Goal: Find specific page/section: Find specific page/section

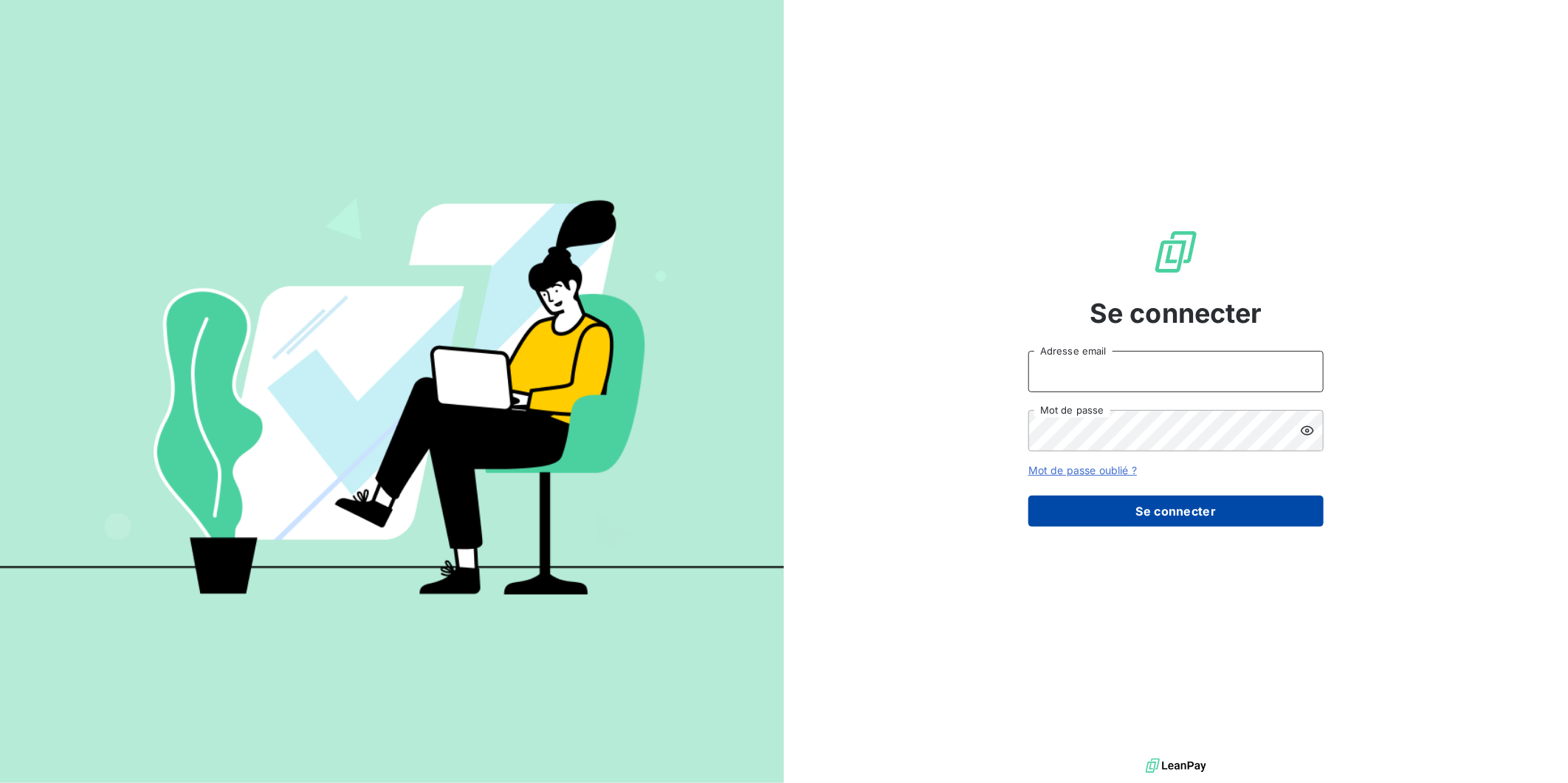
type input "[EMAIL_ADDRESS][DOMAIN_NAME]"
click at [1246, 508] on button "Se connecter" at bounding box center [1176, 511] width 295 height 31
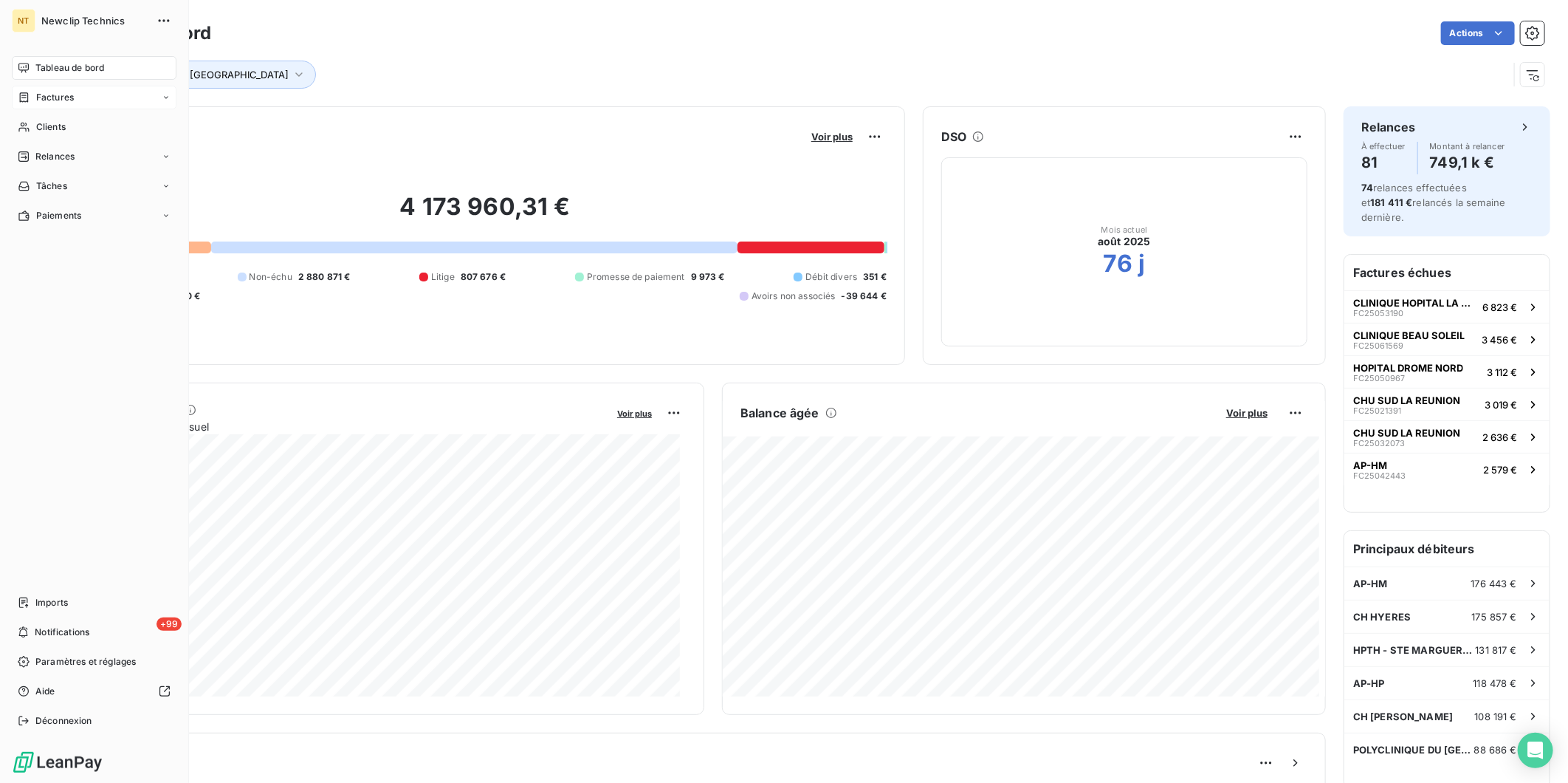
click at [56, 97] on span "Factures" at bounding box center [55, 98] width 38 height 13
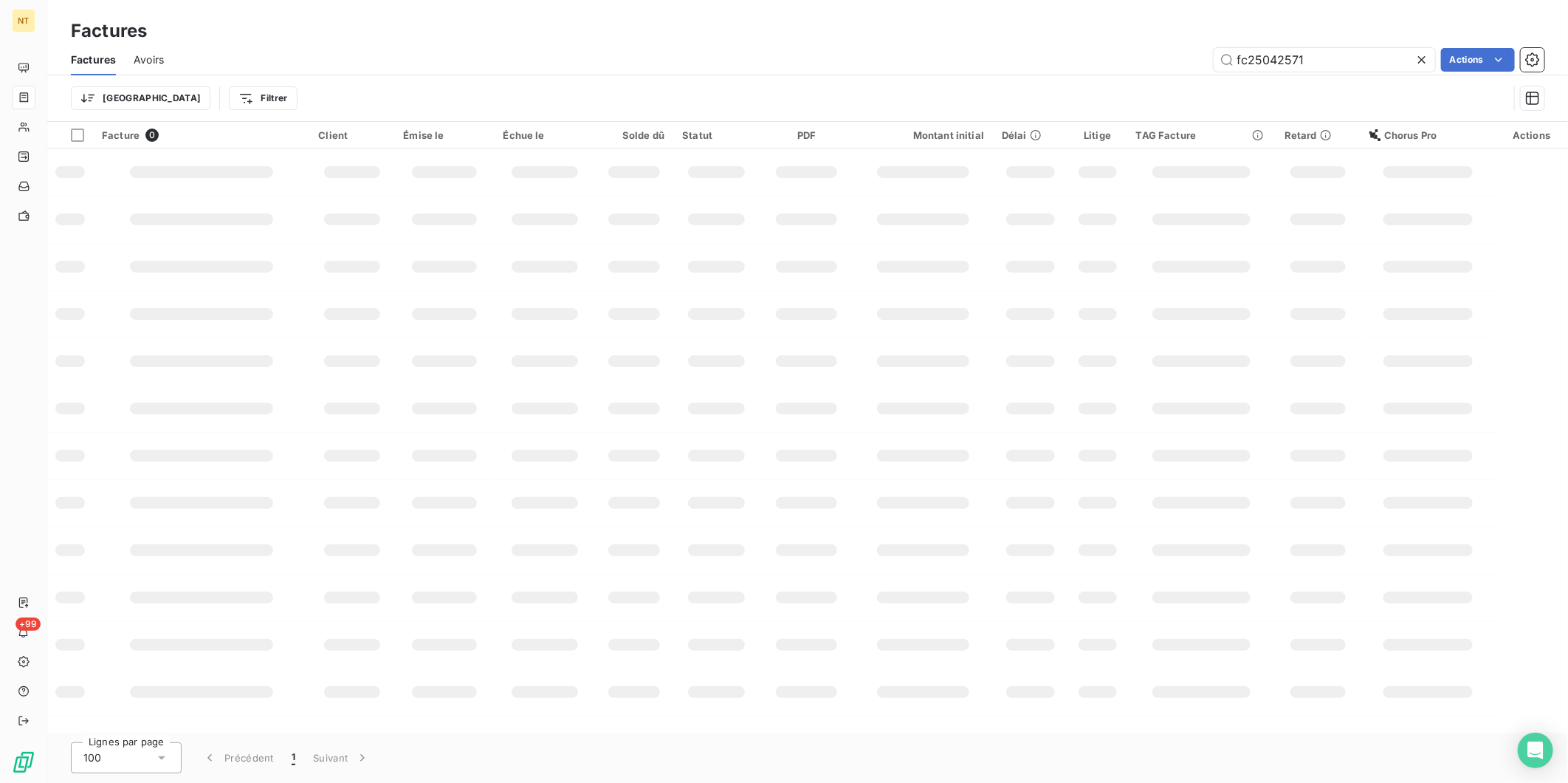
click at [1427, 56] on icon at bounding box center [1422, 60] width 15 height 15
click at [198, 100] on html "NT +99 Factures Factures Avoirs Actions Trier Filtrer Facture 0 Client Émise le…" at bounding box center [784, 392] width 1568 height 783
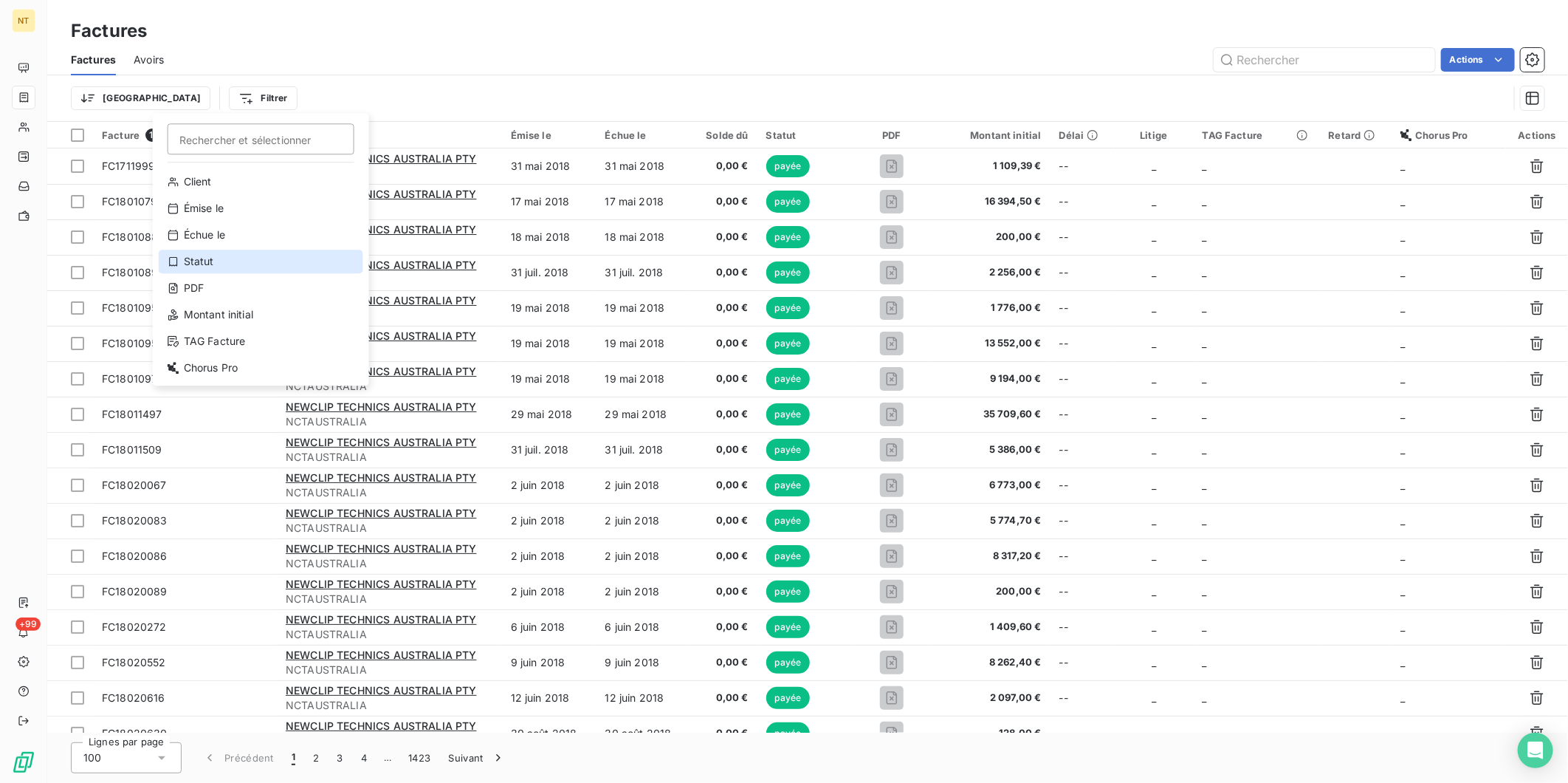
click at [240, 259] on div "Statut" at bounding box center [261, 261] width 204 height 24
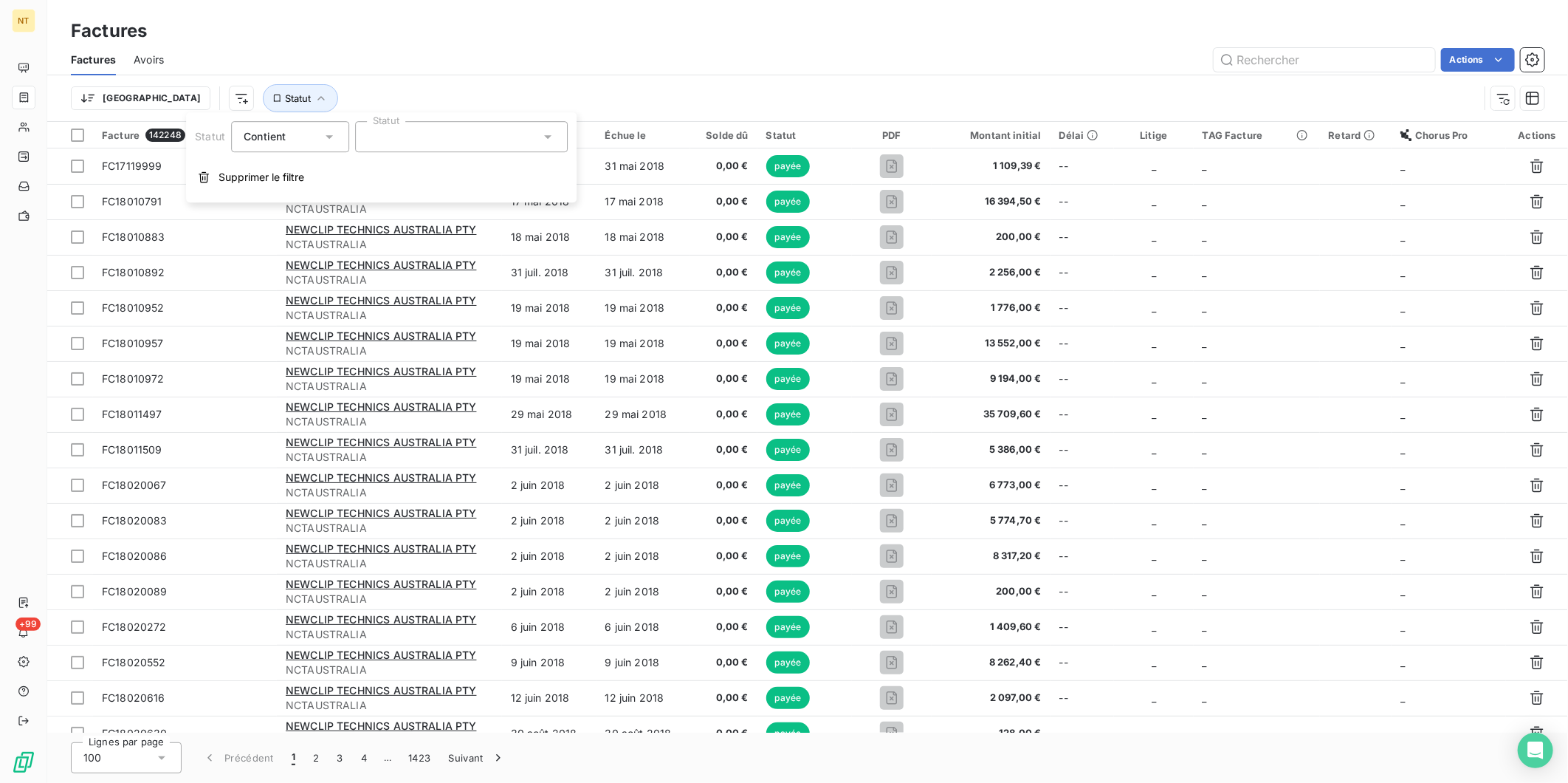
click at [318, 133] on div "Contient" at bounding box center [283, 137] width 78 height 21
click at [414, 138] on div at bounding box center [461, 137] width 212 height 31
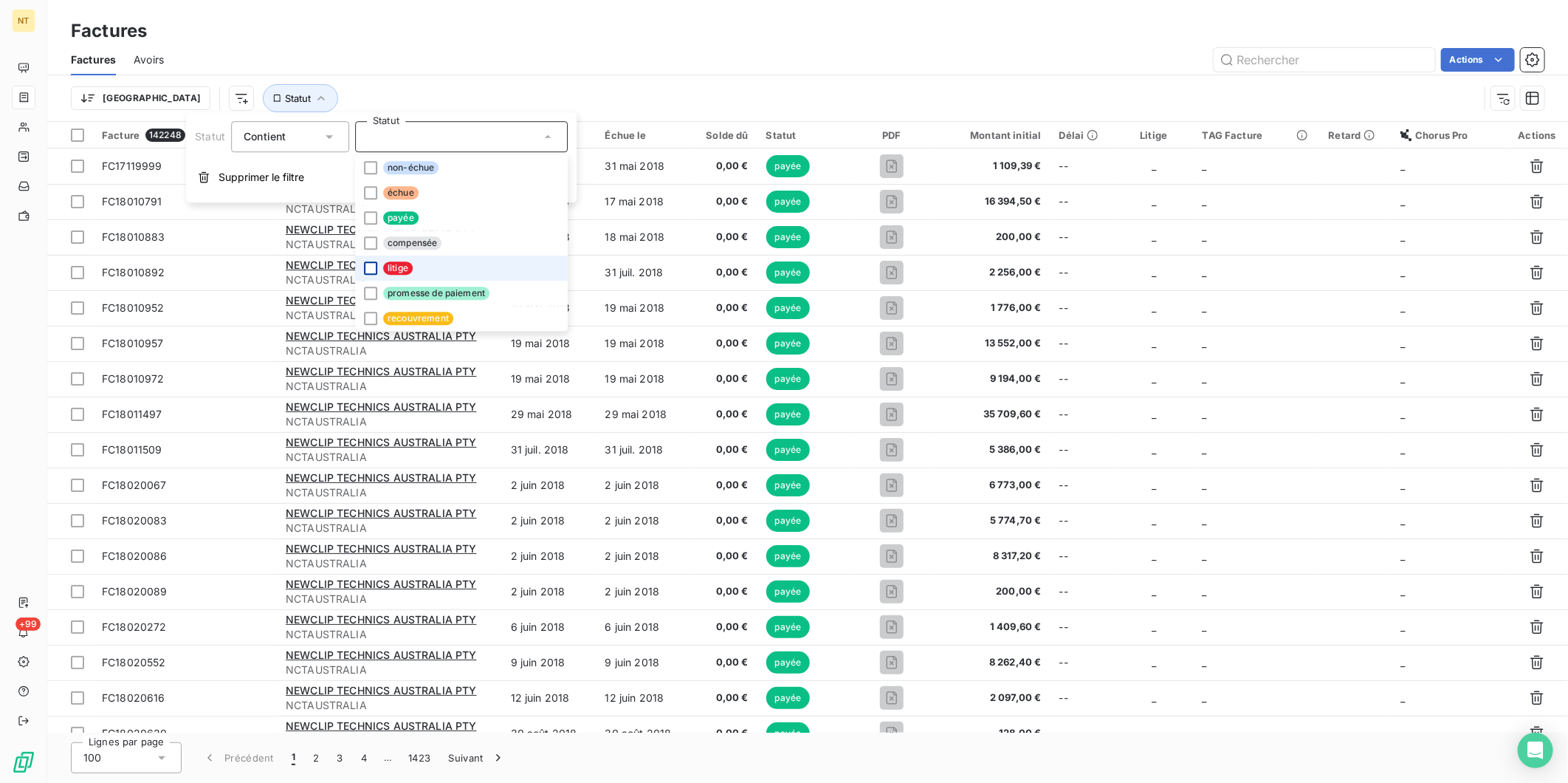
click at [369, 266] on div at bounding box center [371, 268] width 13 height 13
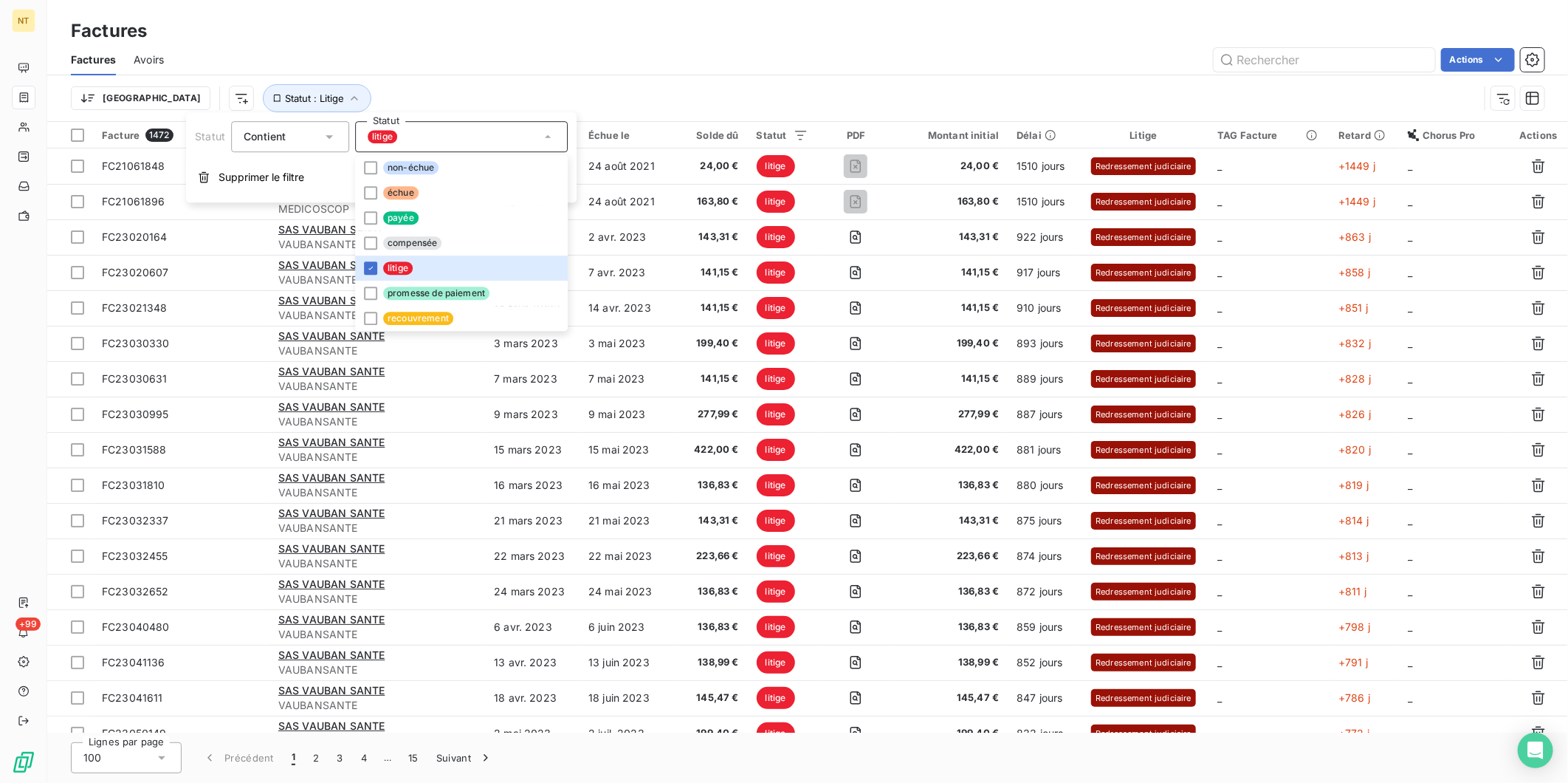
click at [739, 54] on div "Actions" at bounding box center [863, 60] width 1363 height 24
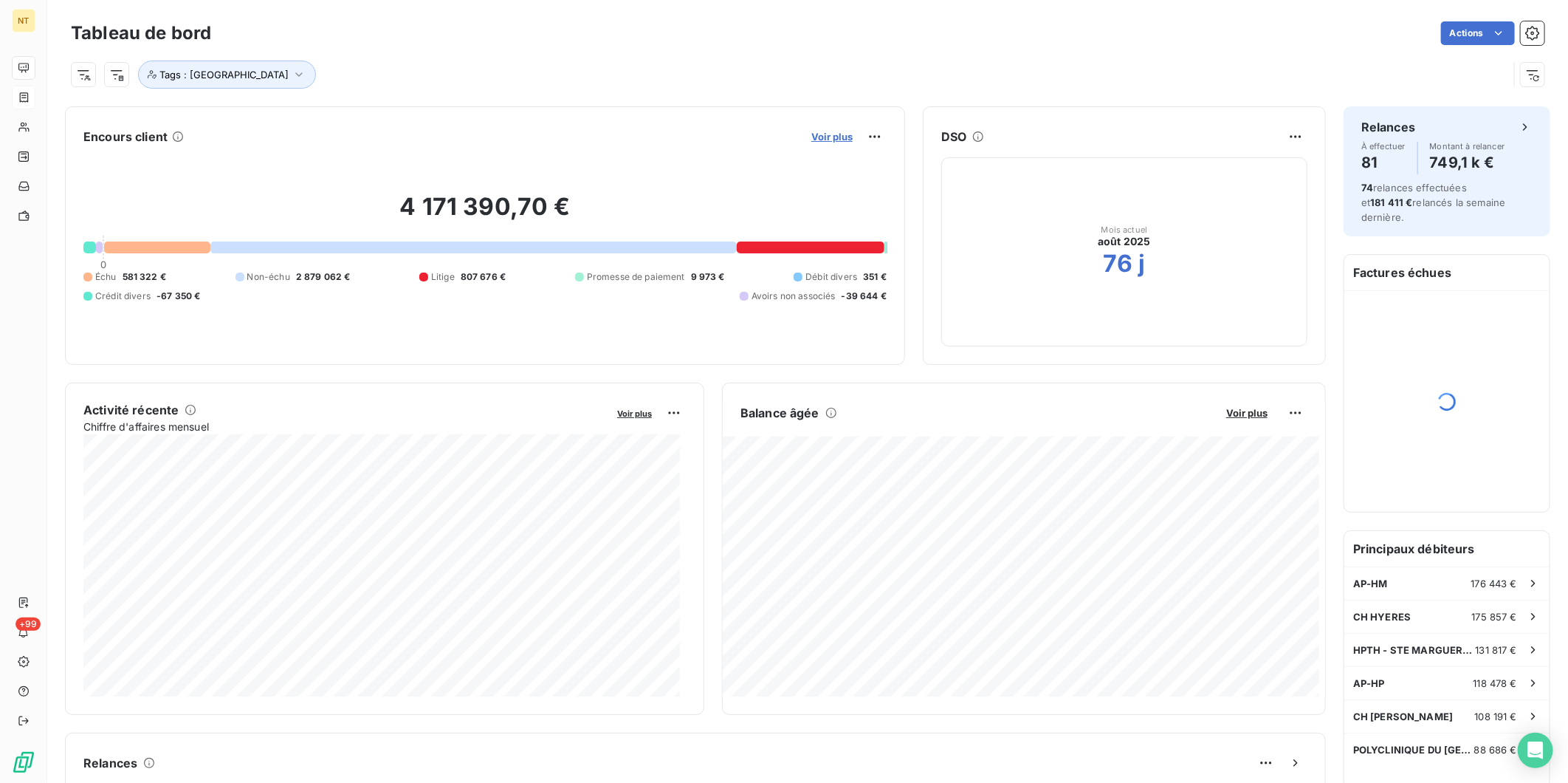
click at [840, 134] on span "Voir plus" at bounding box center [832, 137] width 41 height 12
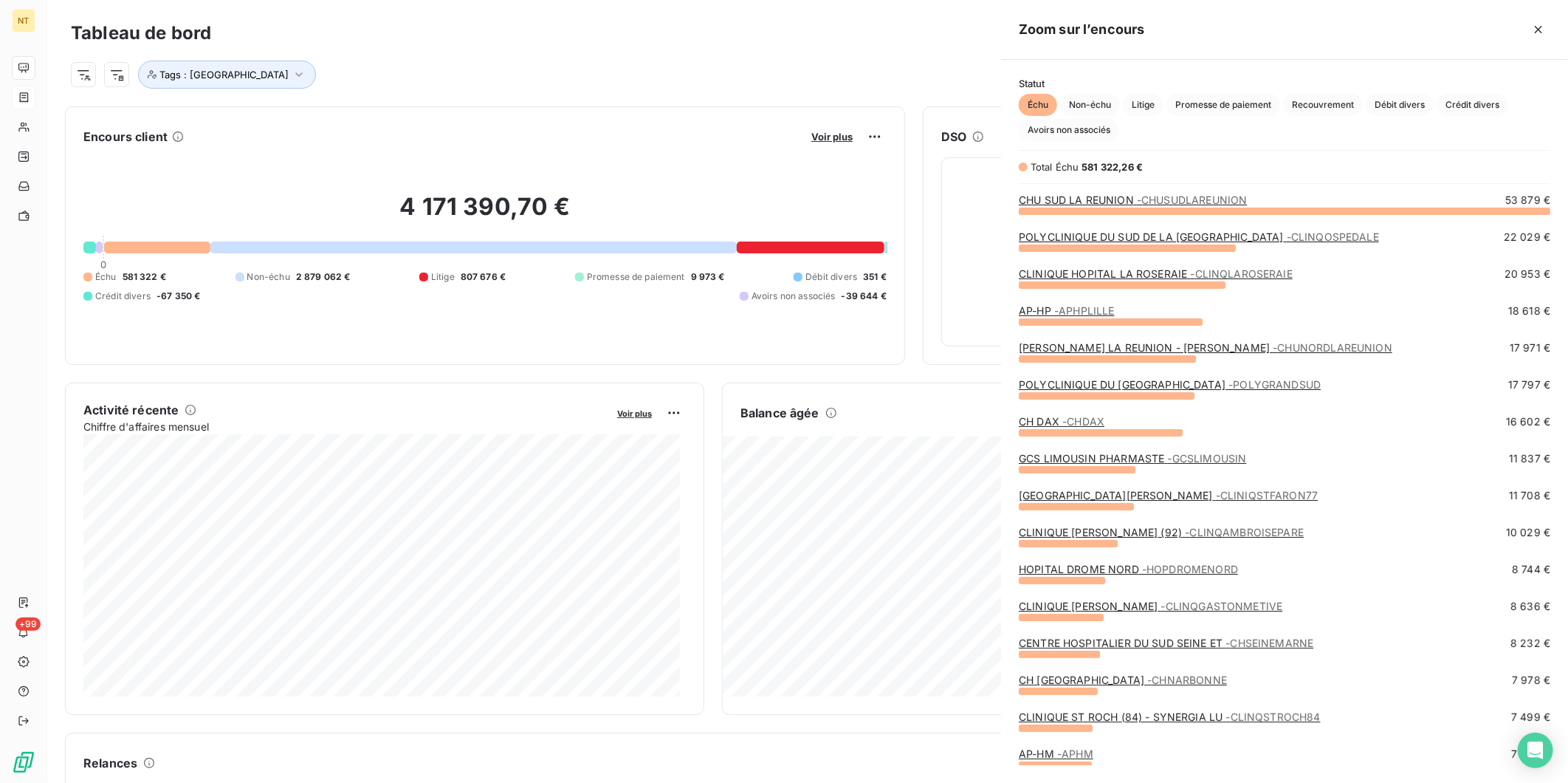
scroll to position [559, 554]
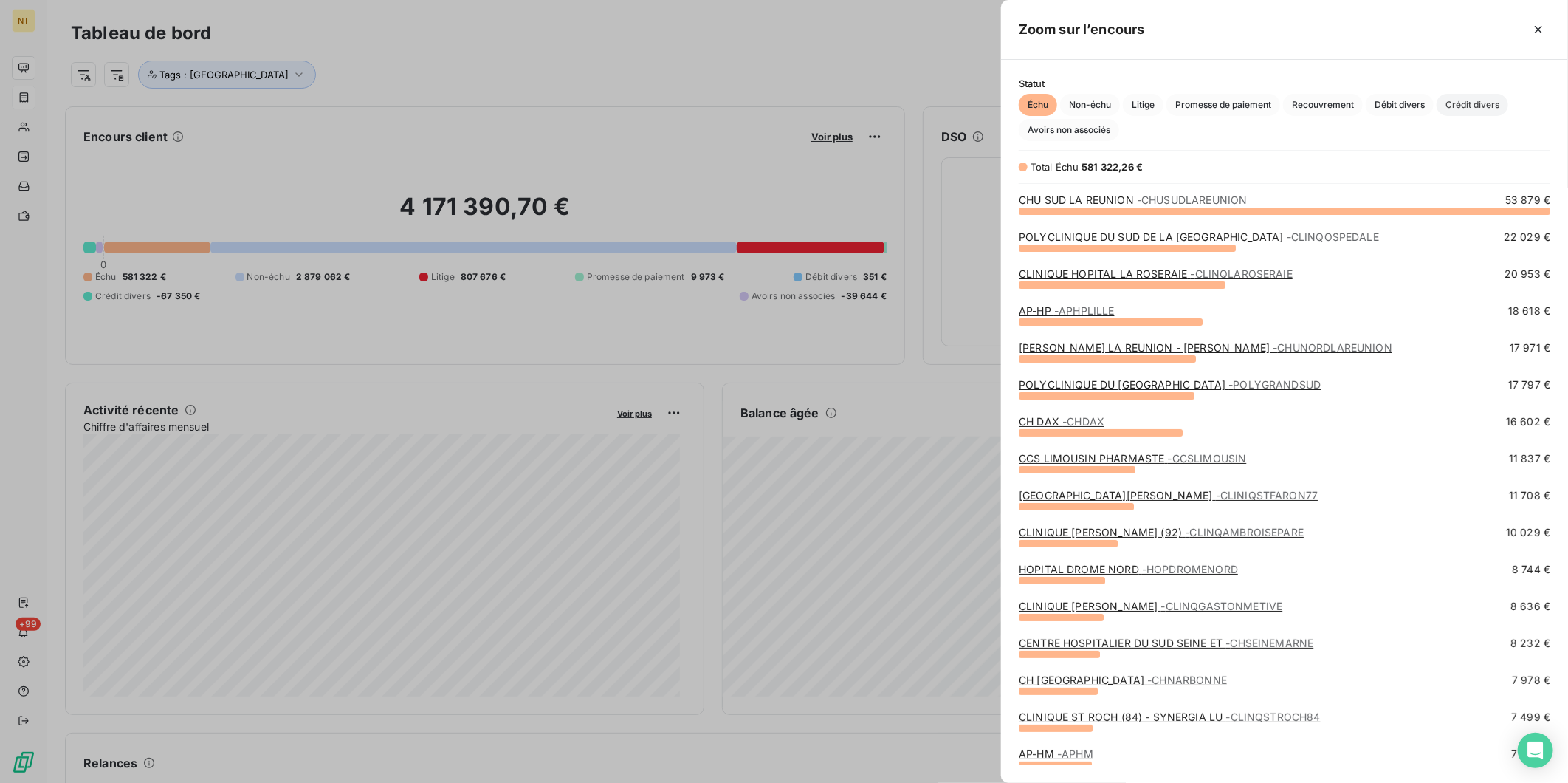
click at [1474, 99] on span "Crédit divers" at bounding box center [1473, 105] width 72 height 22
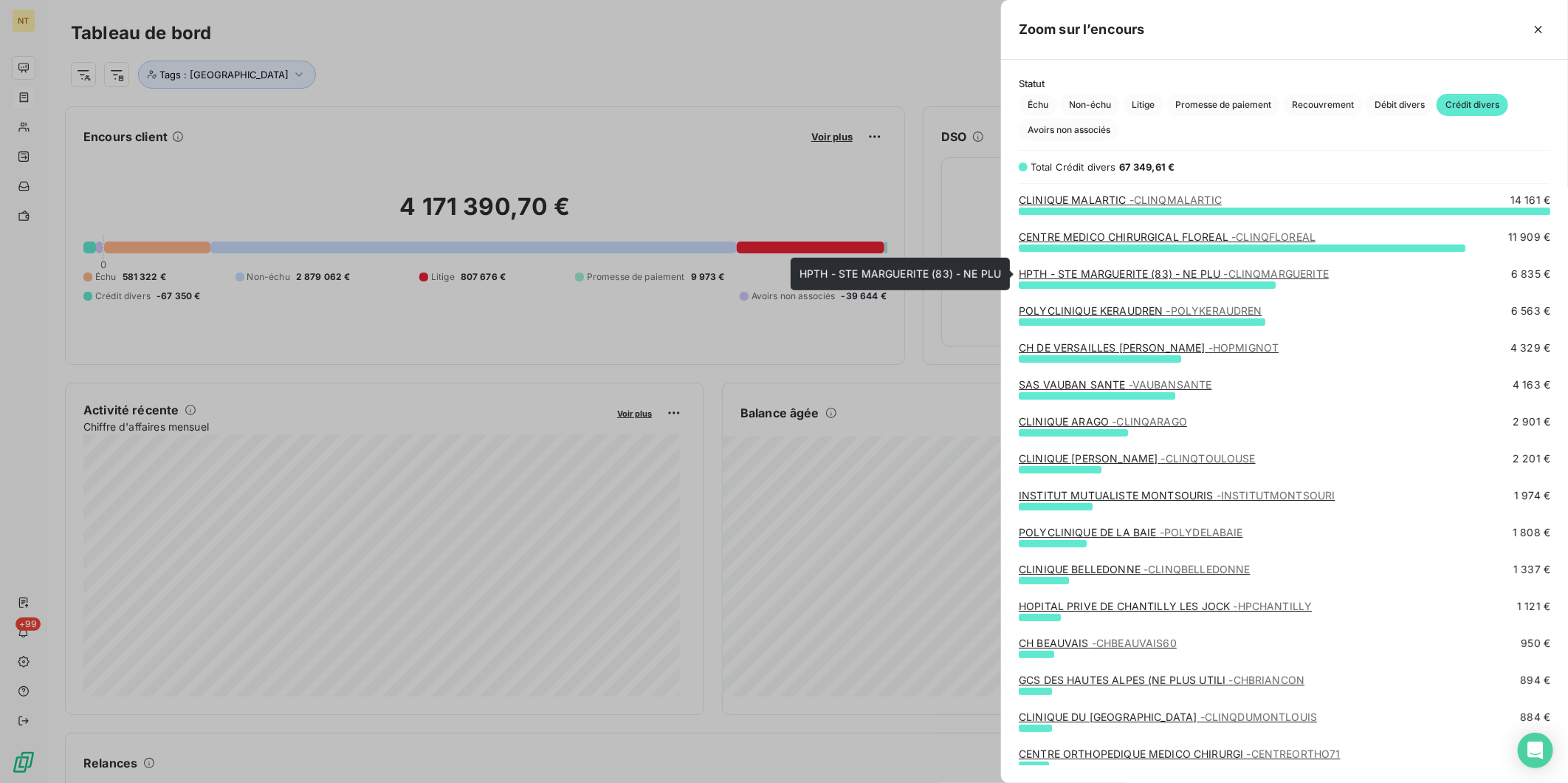
click at [1143, 271] on link "HPTH - STE MARGUERITE (83) - NE PLU - CLINQMARGUERITE" at bounding box center [1174, 273] width 310 height 13
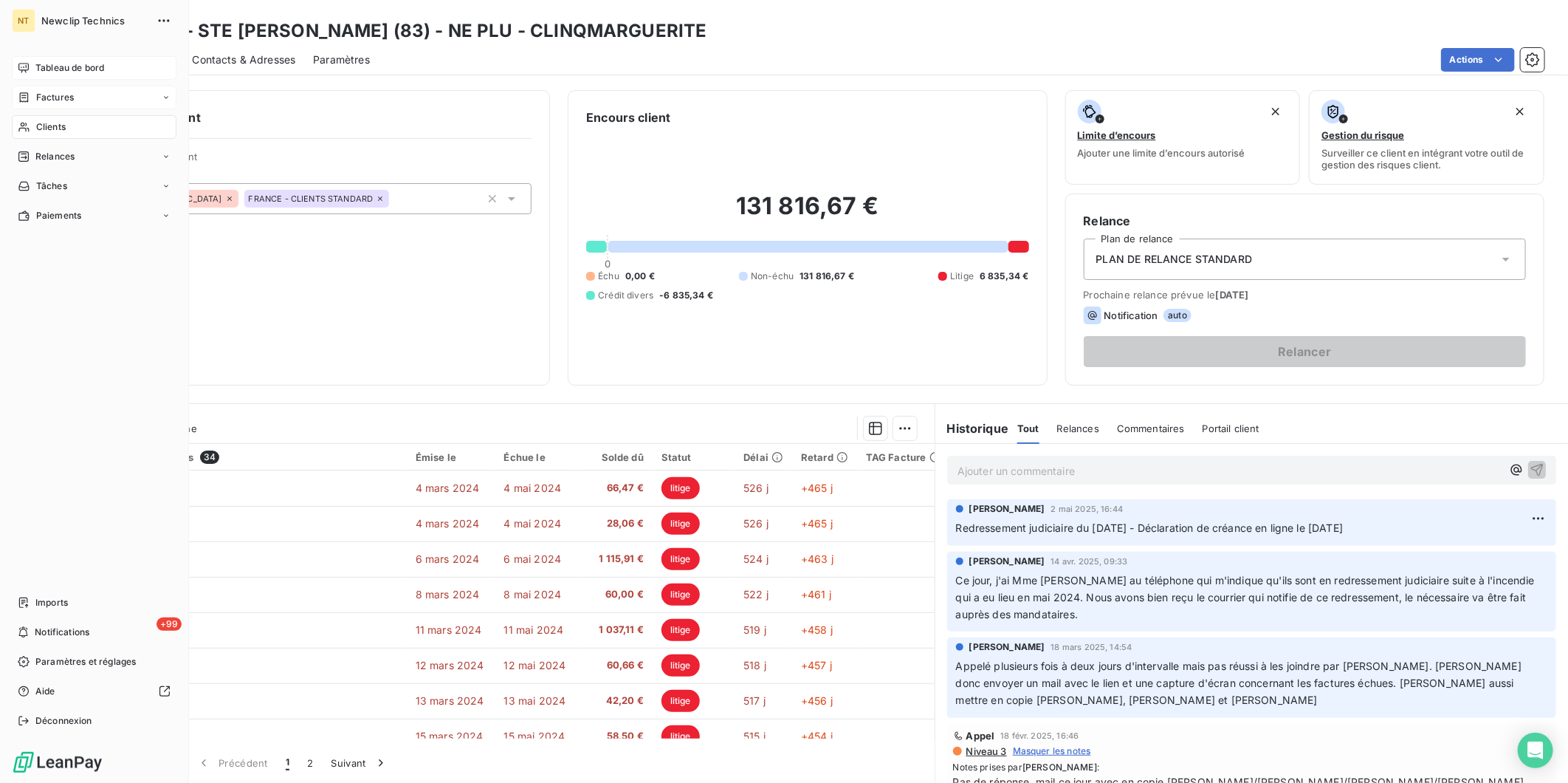
click at [24, 56] on div "Tableau de bord" at bounding box center [94, 68] width 165 height 24
